Goal: Find specific page/section: Find specific page/section

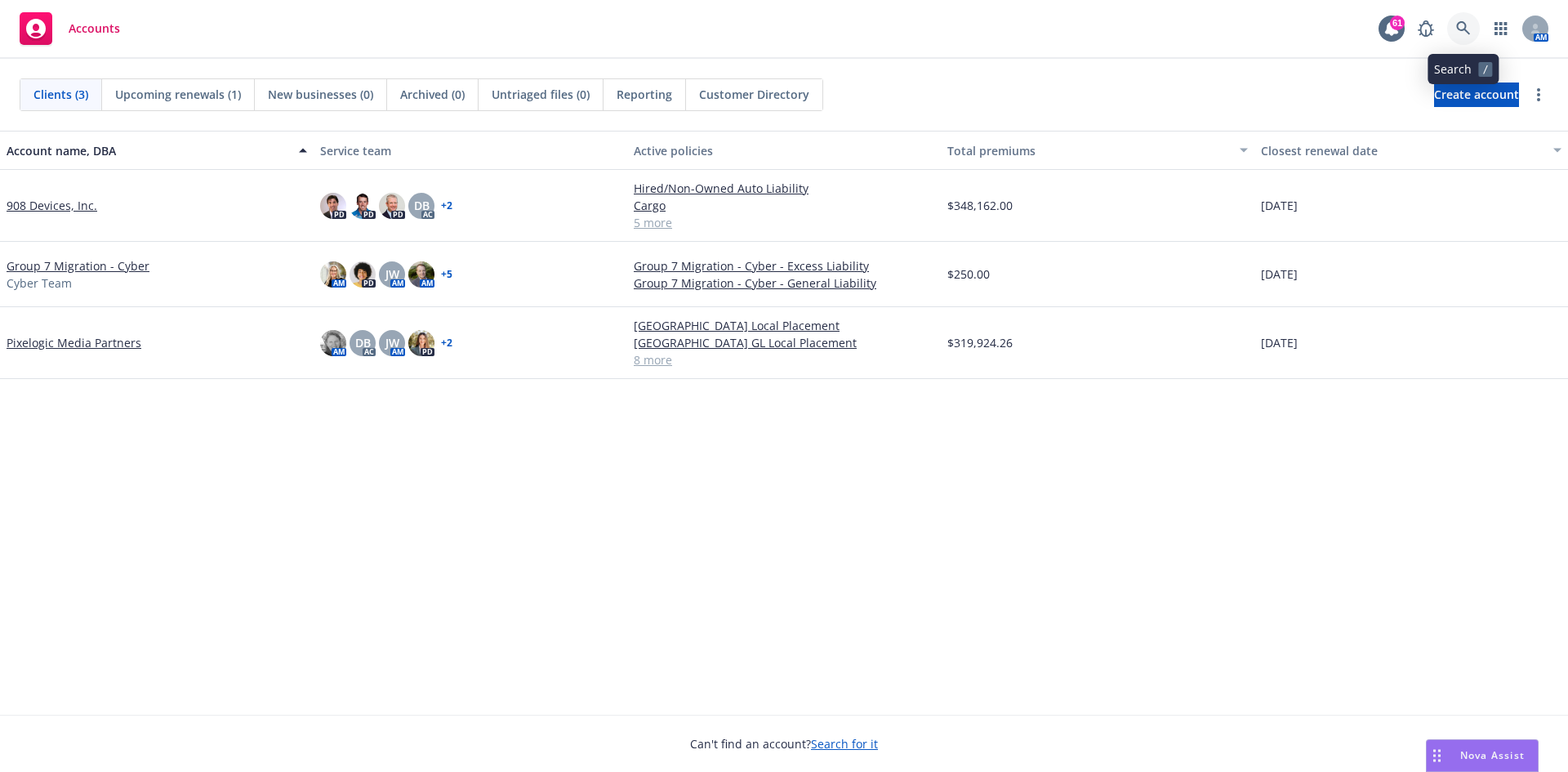
click at [1459, 28] on icon at bounding box center [1462, 28] width 14 height 14
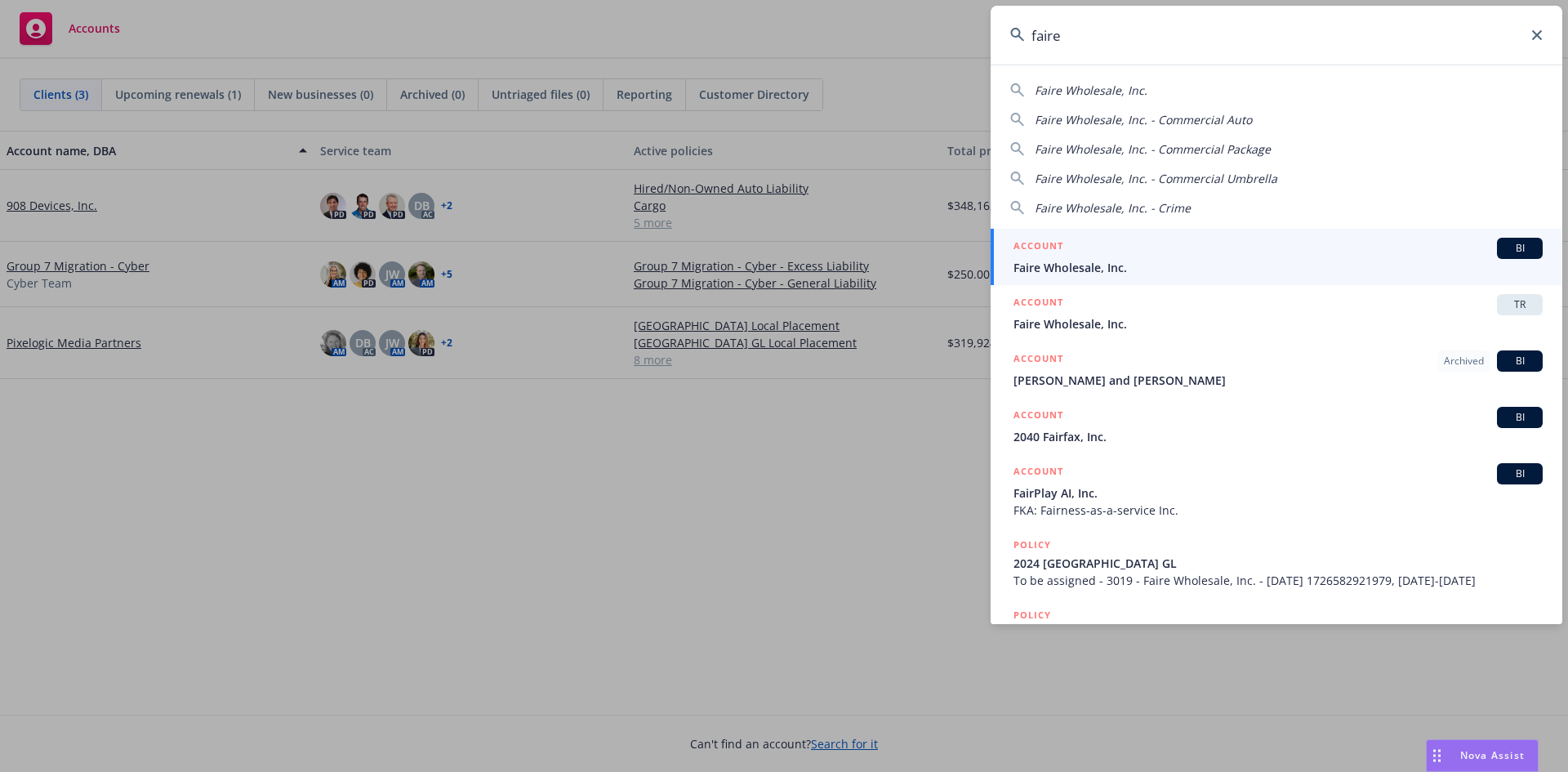
type input "faire"
click at [1504, 246] on span "BI" at bounding box center [1519, 248] width 32 height 15
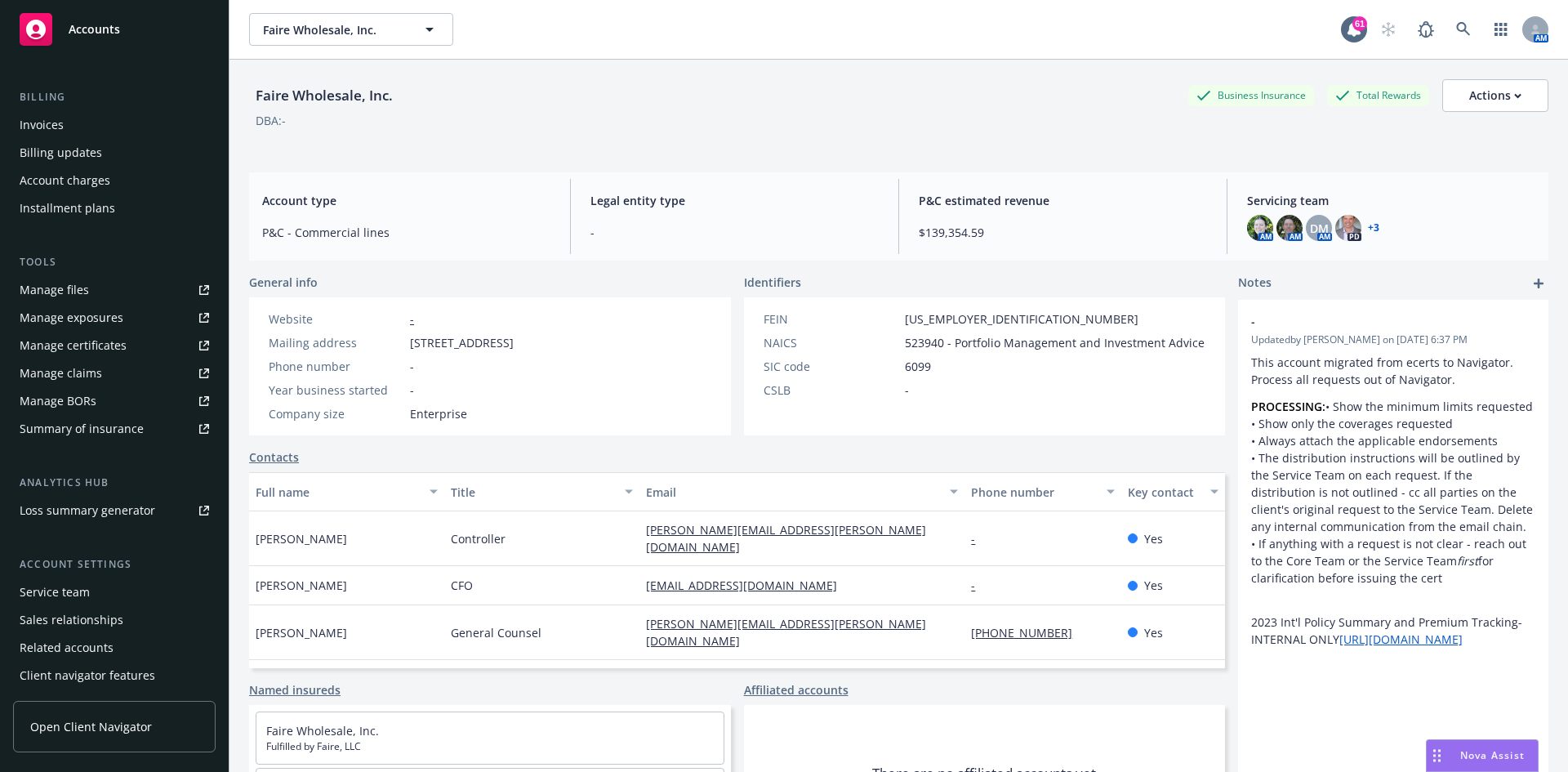
scroll to position [292, 0]
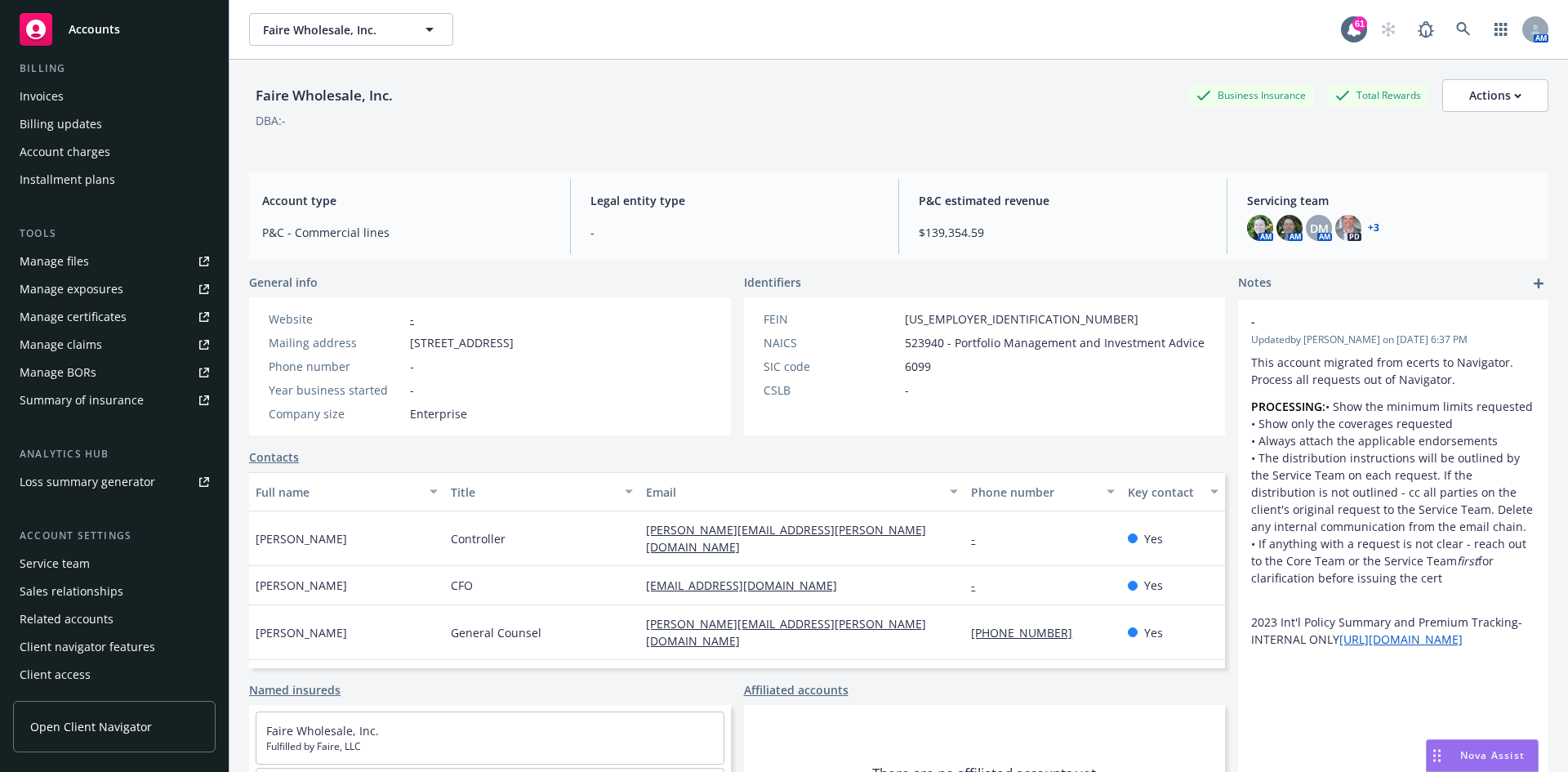
click at [58, 558] on div "Service team" at bounding box center [55, 563] width 70 height 26
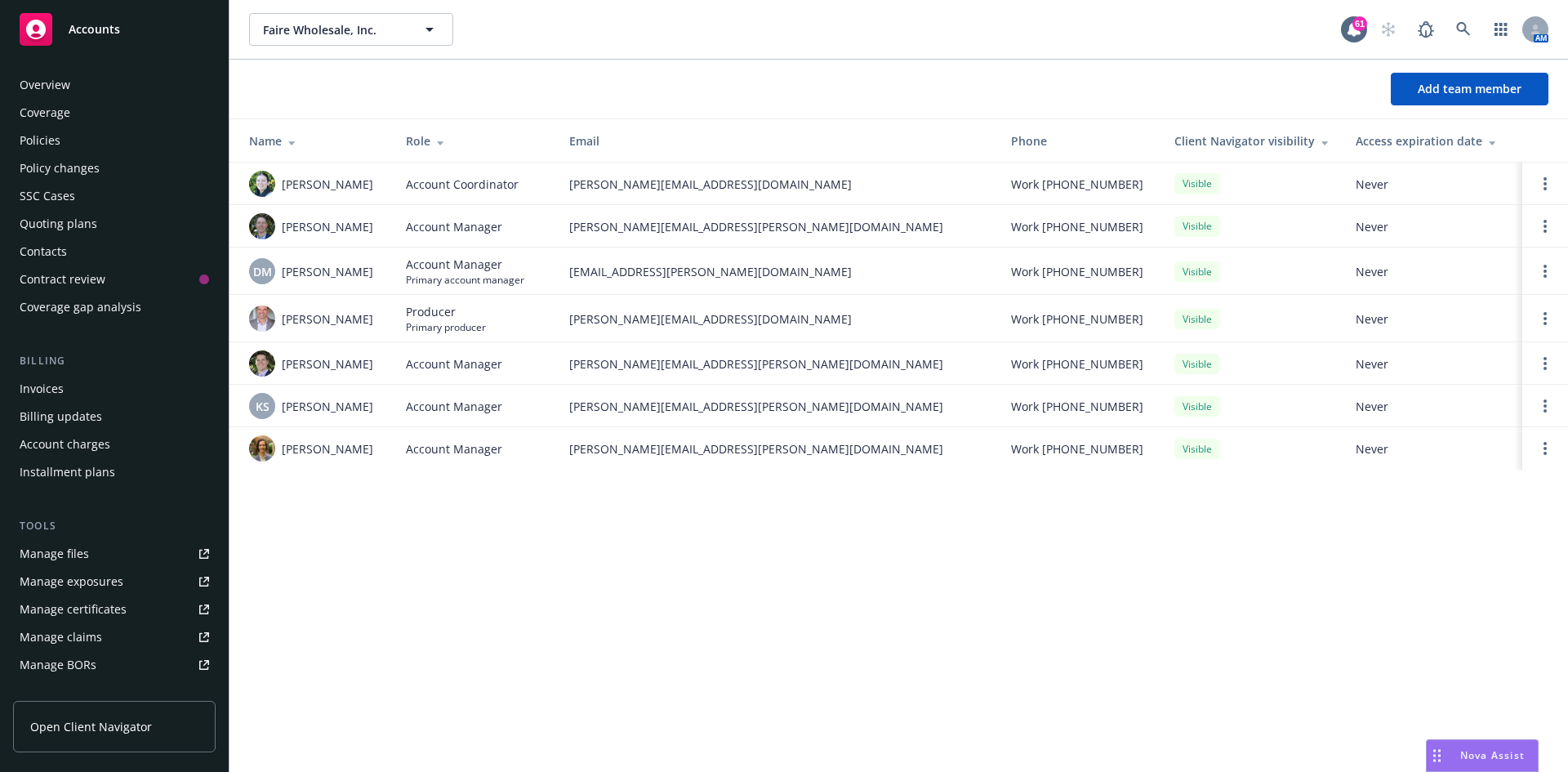
click at [36, 139] on div "Policies" at bounding box center [40, 140] width 41 height 26
